Goal: Information Seeking & Learning: Check status

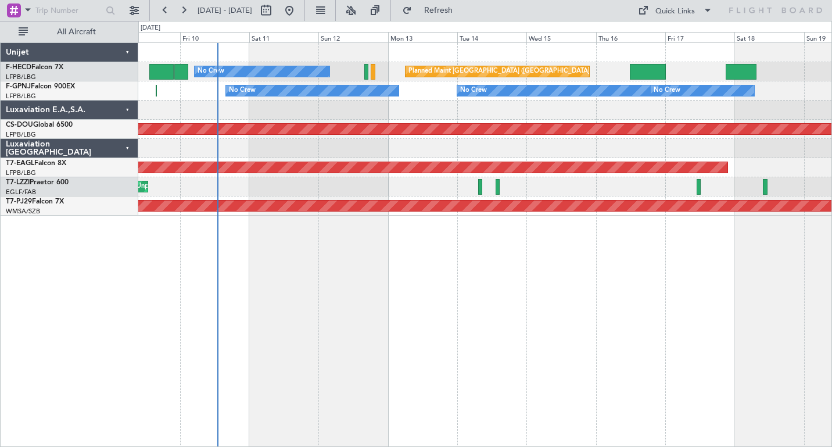
click at [378, 232] on div "Planned Maint [GEOGRAPHIC_DATA] ([GEOGRAPHIC_DATA]) No Crew Planned Maint [GEOG…" at bounding box center [485, 244] width 694 height 405
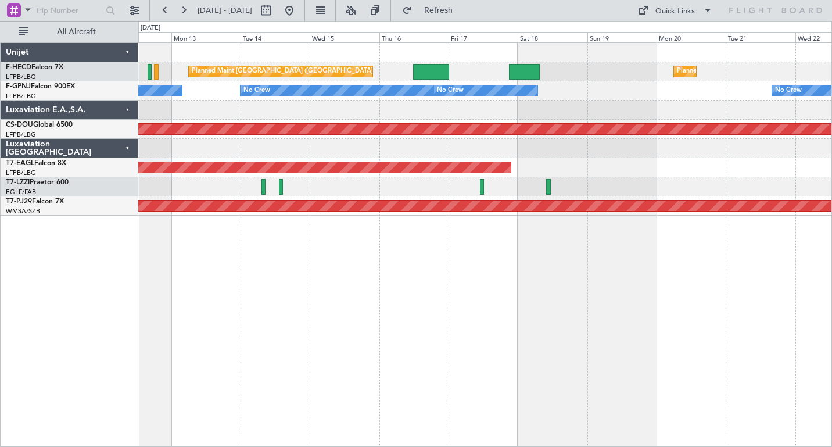
click at [452, 250] on div "Planned Maint [GEOGRAPHIC_DATA] ([GEOGRAPHIC_DATA]) Planned Maint [GEOGRAPHIC_D…" at bounding box center [485, 244] width 694 height 405
click at [186, 10] on button at bounding box center [183, 10] width 19 height 19
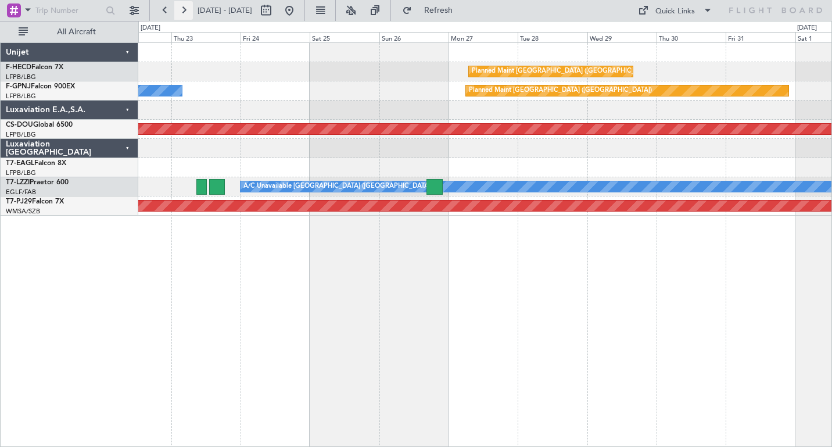
click at [186, 10] on button at bounding box center [183, 10] width 19 height 19
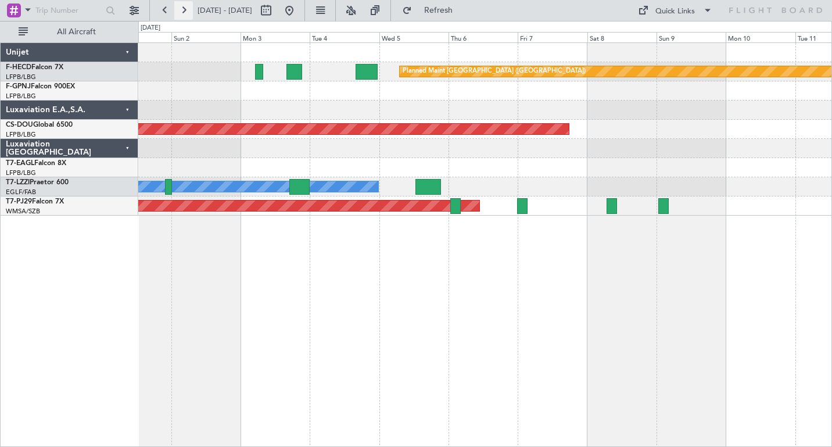
click at [186, 10] on button at bounding box center [183, 10] width 19 height 19
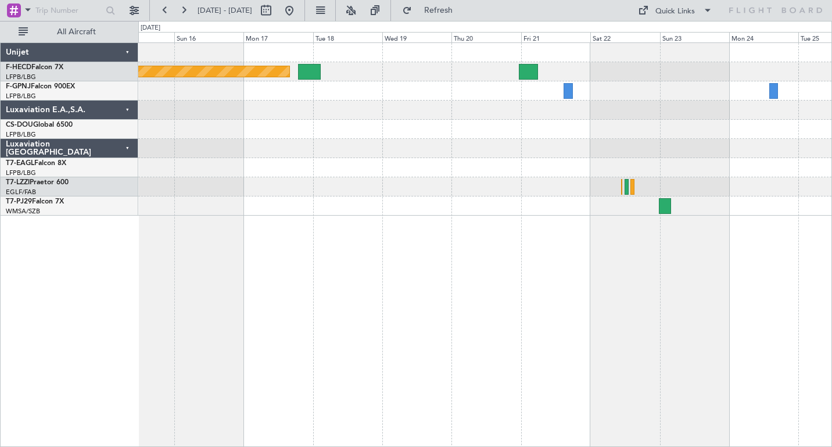
click at [269, 117] on div "Planned Maint [GEOGRAPHIC_DATA] ([GEOGRAPHIC_DATA])" at bounding box center [484, 129] width 693 height 173
click at [165, 12] on button at bounding box center [165, 10] width 19 height 19
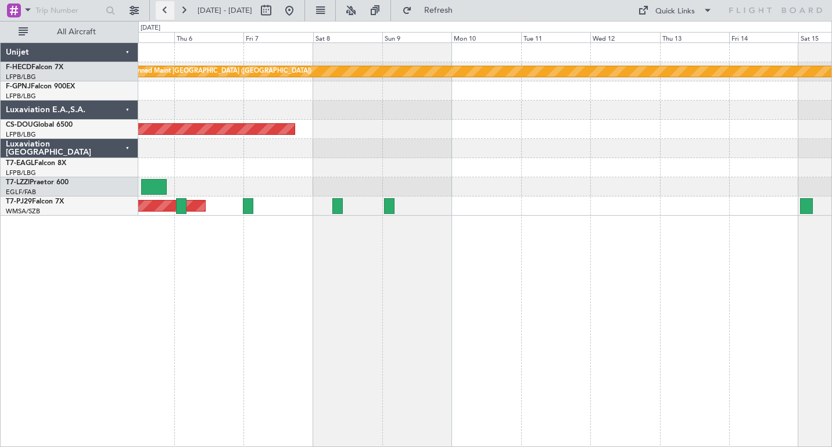
click at [165, 12] on button at bounding box center [165, 10] width 19 height 19
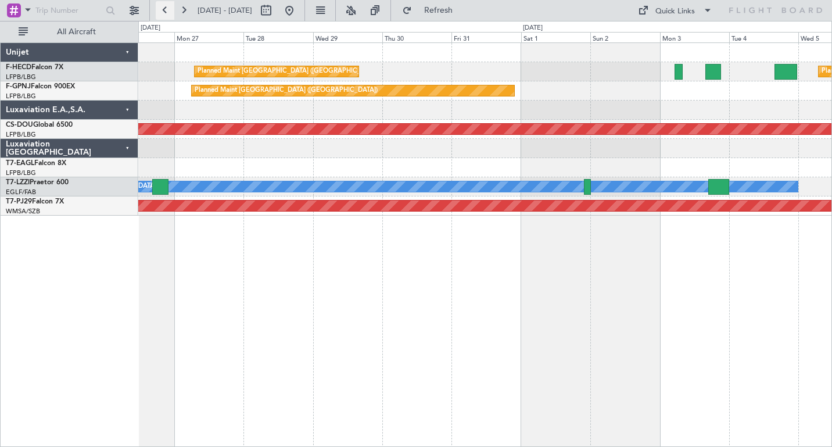
click at [165, 12] on button at bounding box center [165, 10] width 19 height 19
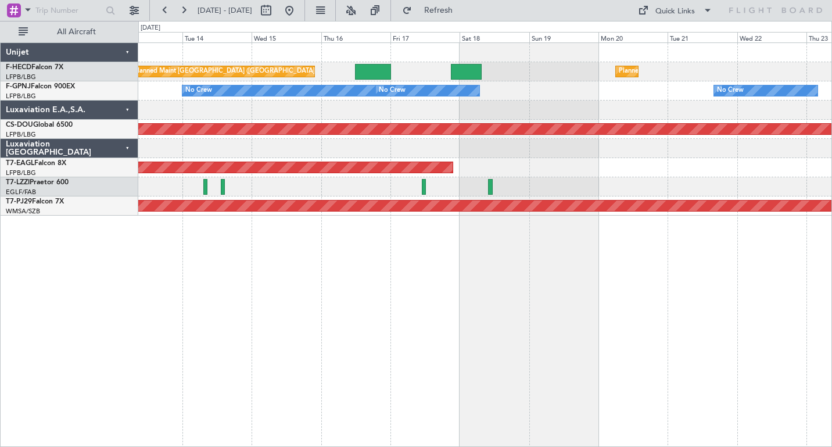
click at [421, 71] on div "Planned Maint [GEOGRAPHIC_DATA] ([GEOGRAPHIC_DATA]) Planned Maint [GEOGRAPHIC_D…" at bounding box center [484, 71] width 693 height 19
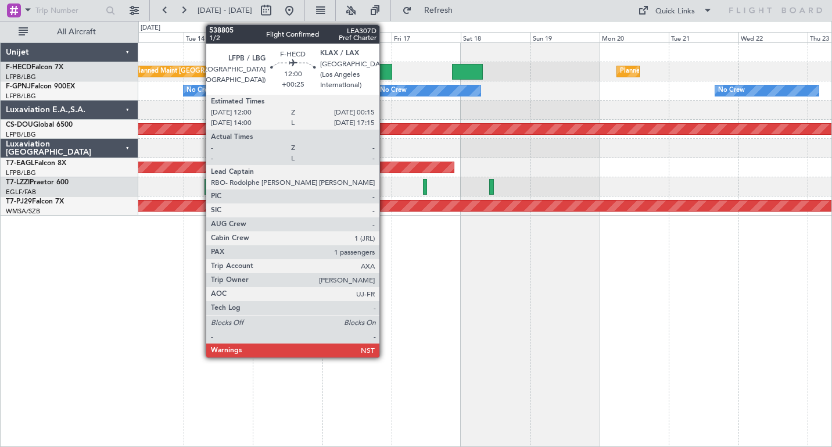
click at [385, 73] on div at bounding box center [373, 72] width 35 height 16
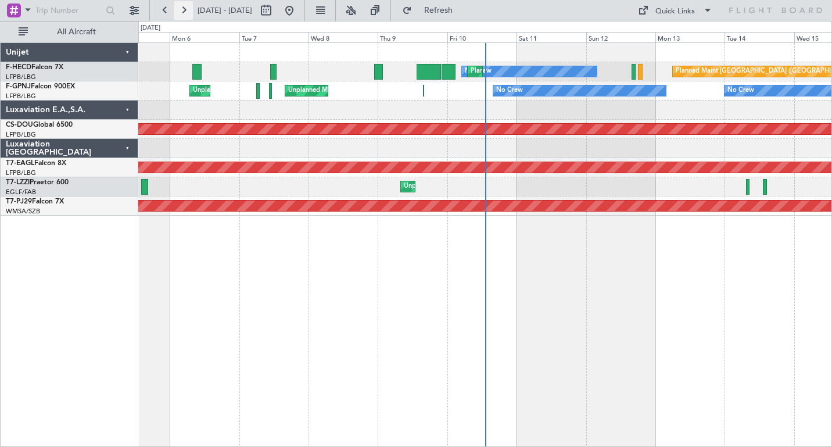
click at [182, 8] on button at bounding box center [183, 10] width 19 height 19
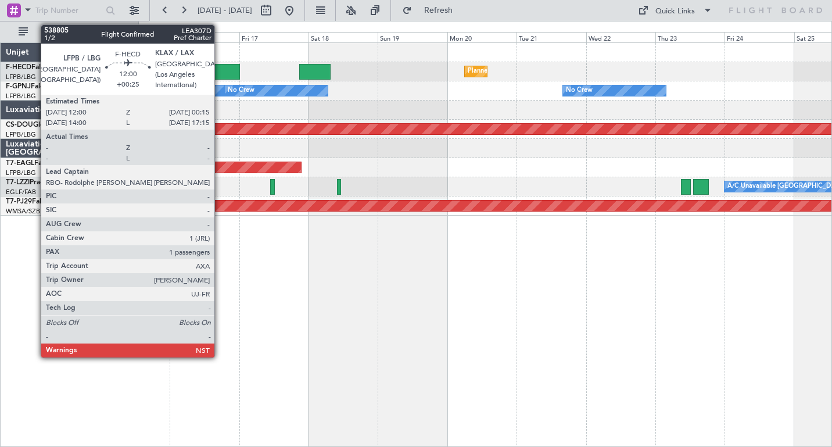
click at [220, 69] on div at bounding box center [221, 72] width 35 height 16
